Goal: Contribute content: Add original content to the website for others to see

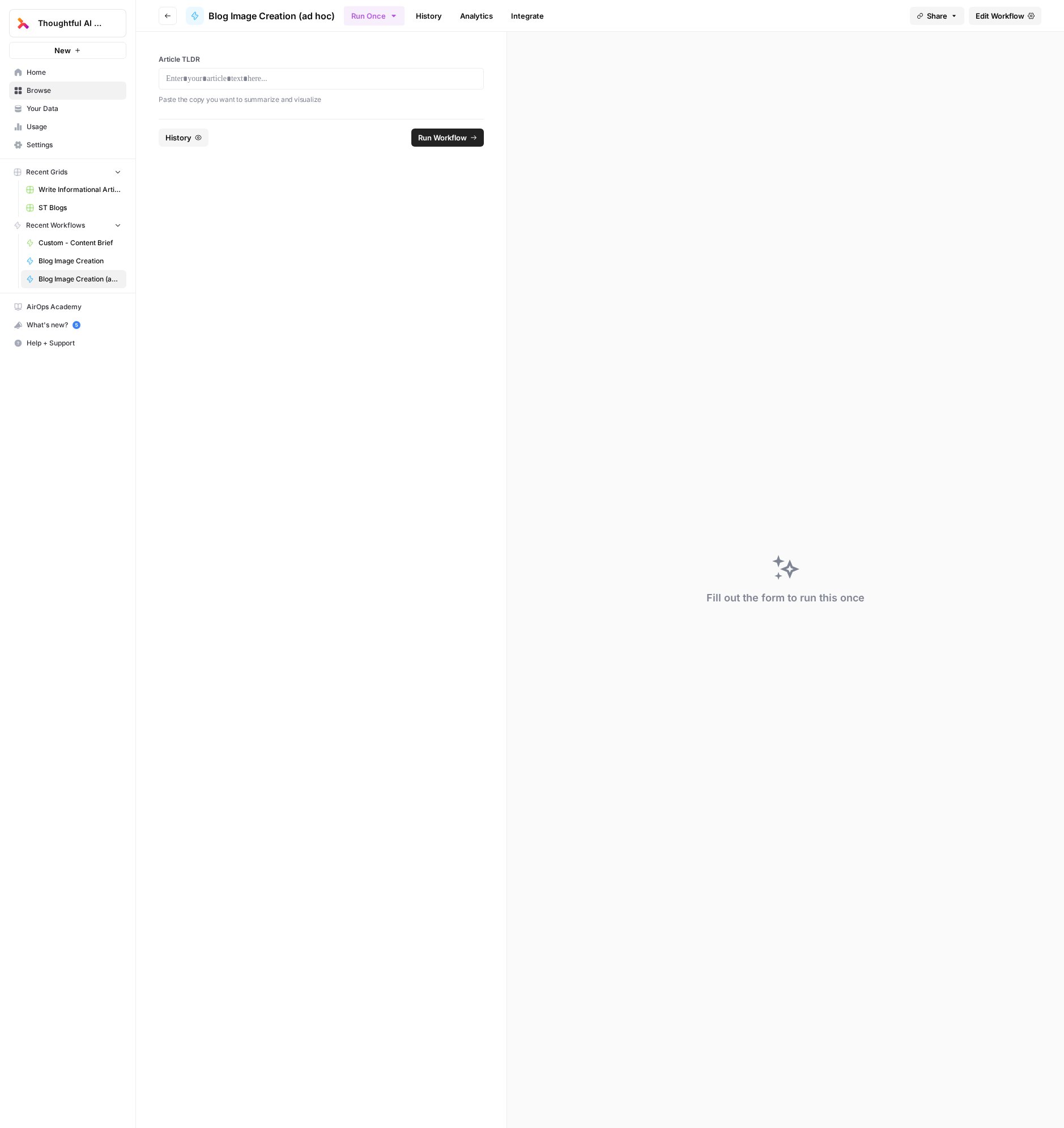
click at [72, 190] on span "Write Informational Article" at bounding box center [80, 189] width 83 height 10
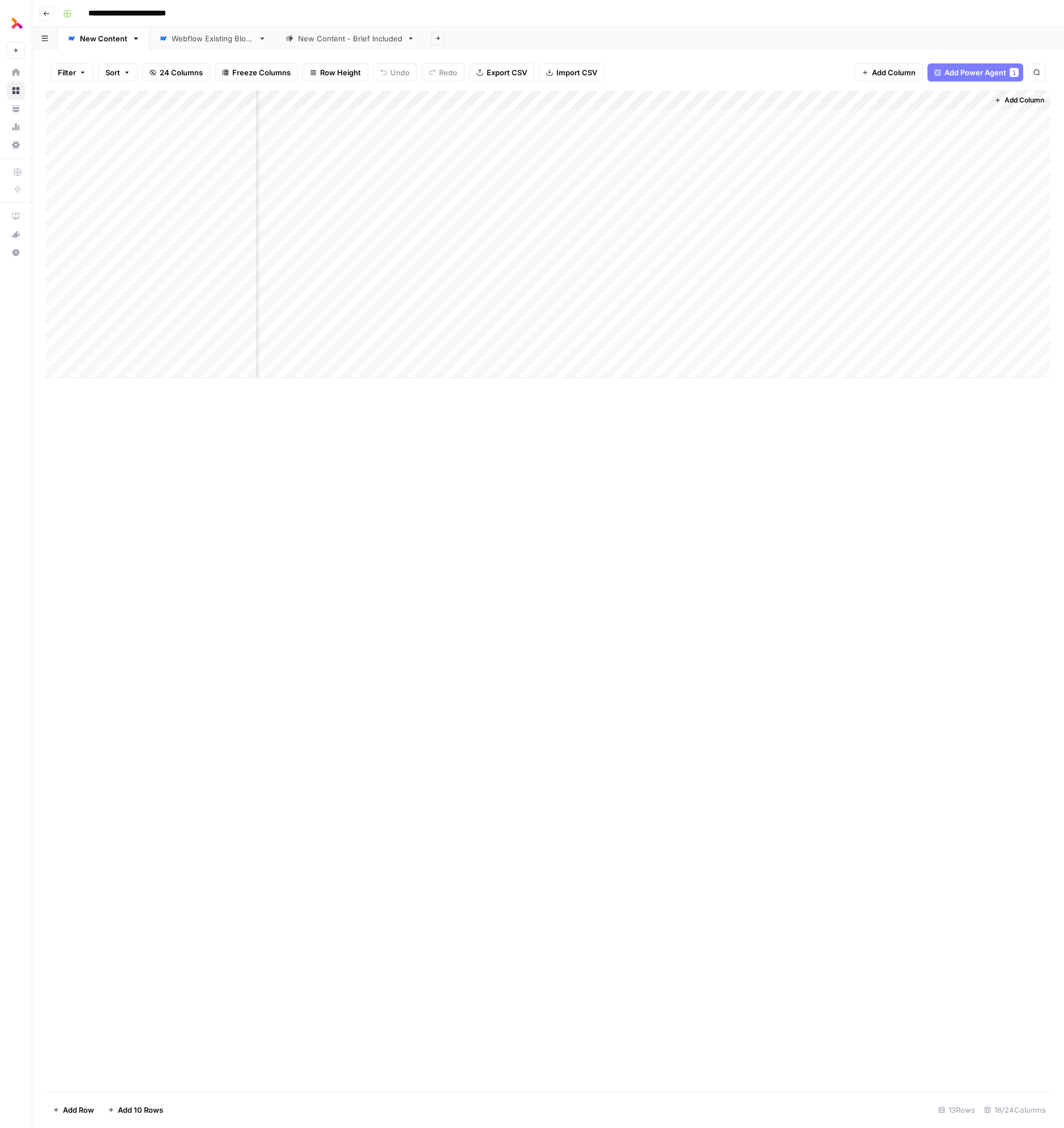
scroll to position [0, 1278]
click at [711, 211] on div "Add Column" at bounding box center [548, 234] width 1004 height 288
click at [711, 211] on textarea "**********" at bounding box center [799, 221] width 227 height 27
click at [333, 488] on div "Add Column" at bounding box center [548, 591] width 1004 height 1001
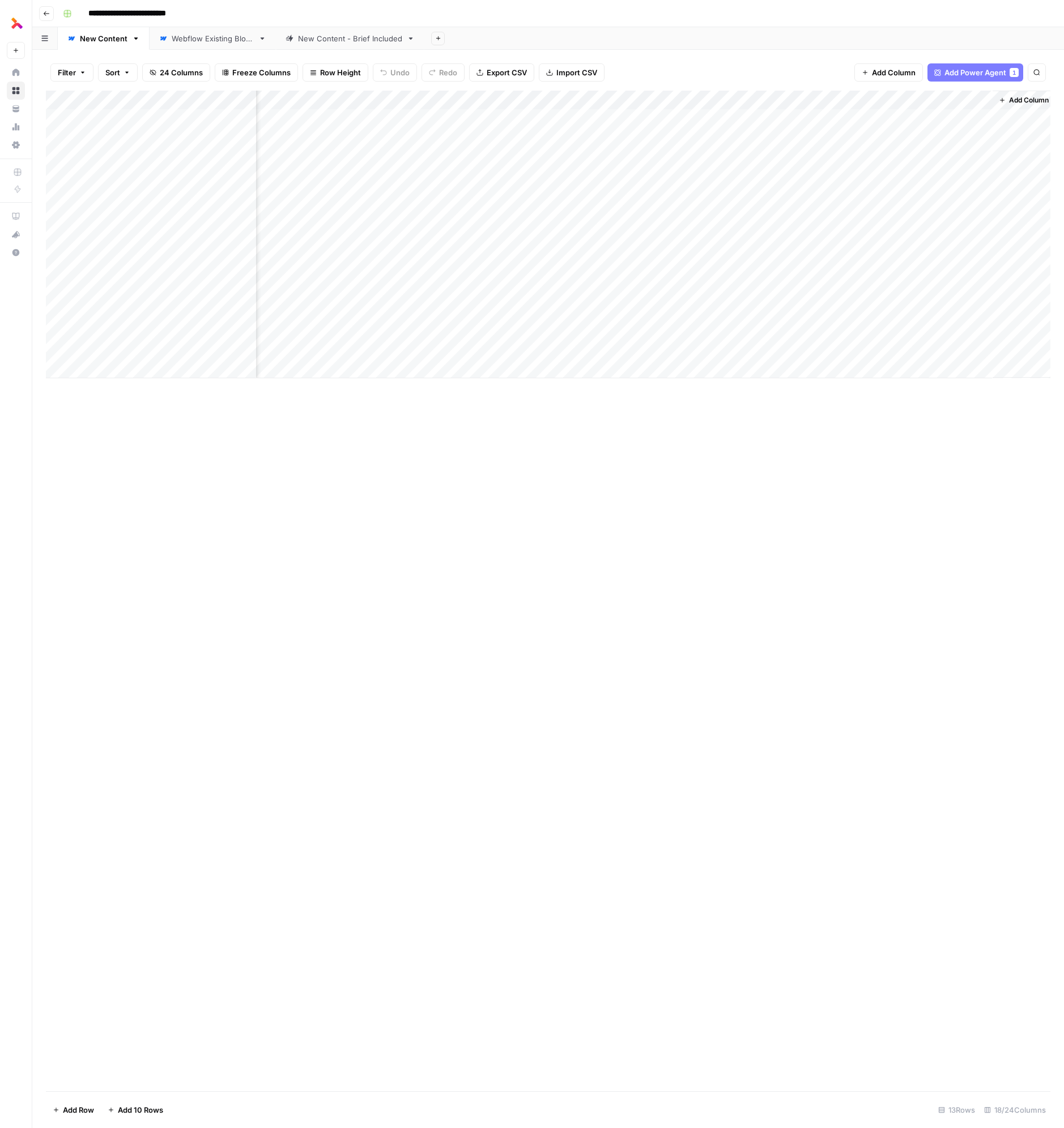
click at [333, 488] on div "Add Column" at bounding box center [548, 591] width 1004 height 1001
